Goal: Task Accomplishment & Management: Manage account settings

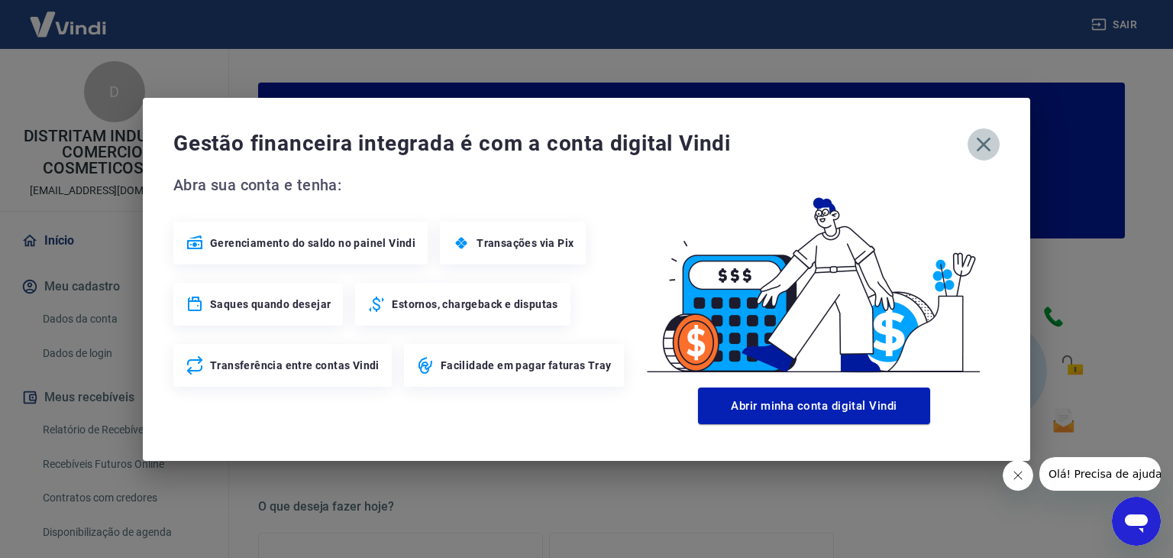
click at [990, 133] on icon "button" at bounding box center [984, 144] width 24 height 24
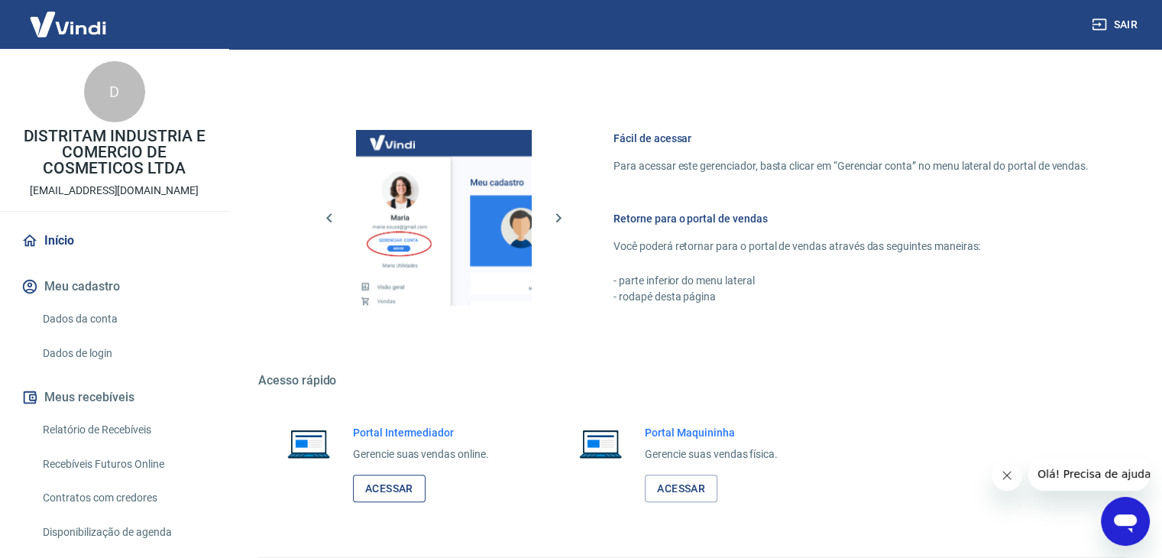
scroll to position [764, 0]
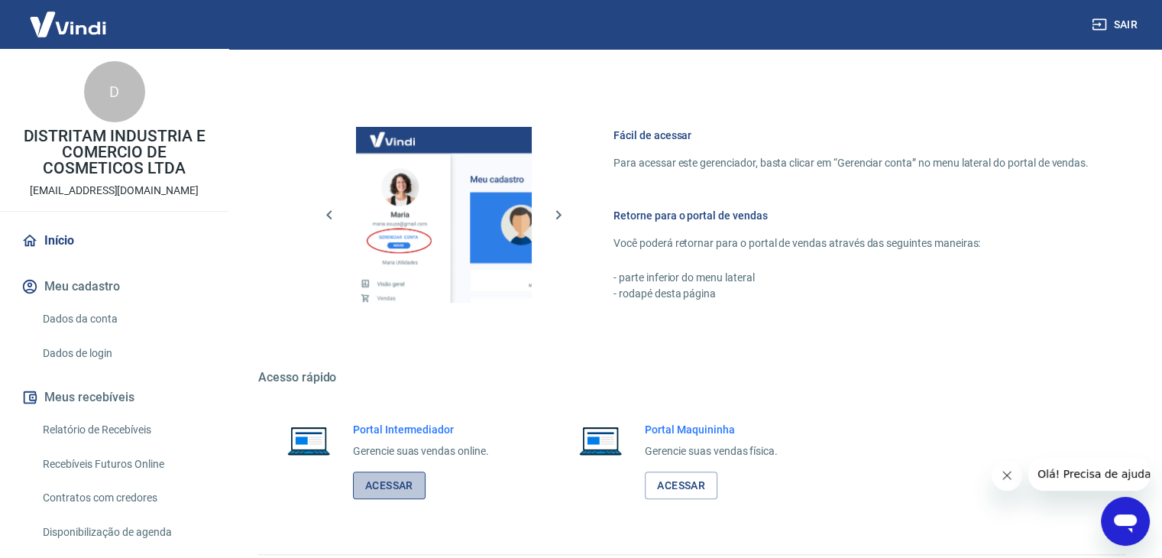
click at [406, 480] on link "Acessar" at bounding box center [389, 485] width 73 height 28
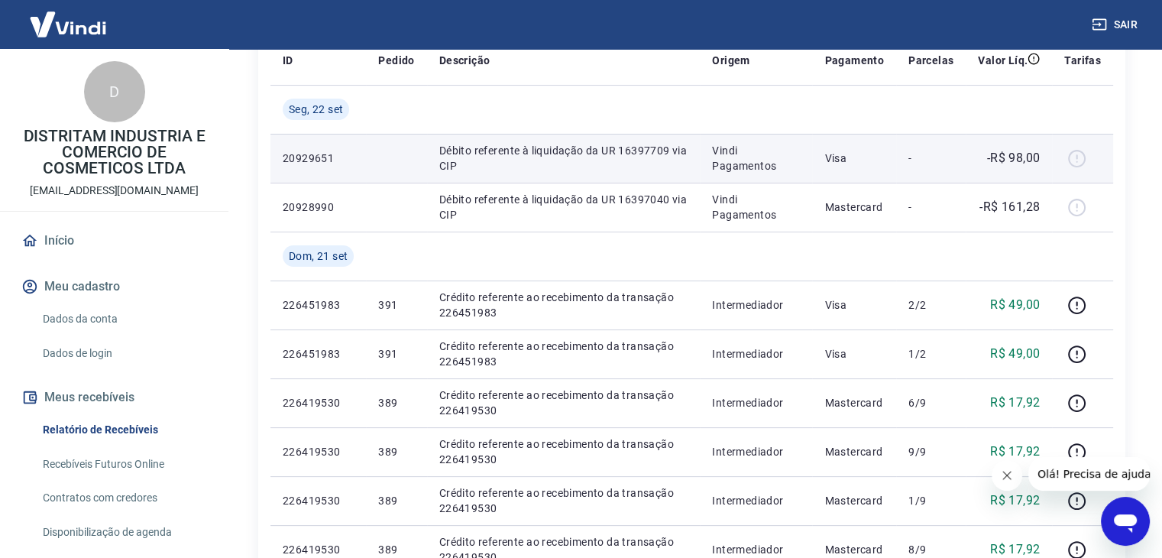
scroll to position [229, 0]
